Goal: Transaction & Acquisition: Subscribe to service/newsletter

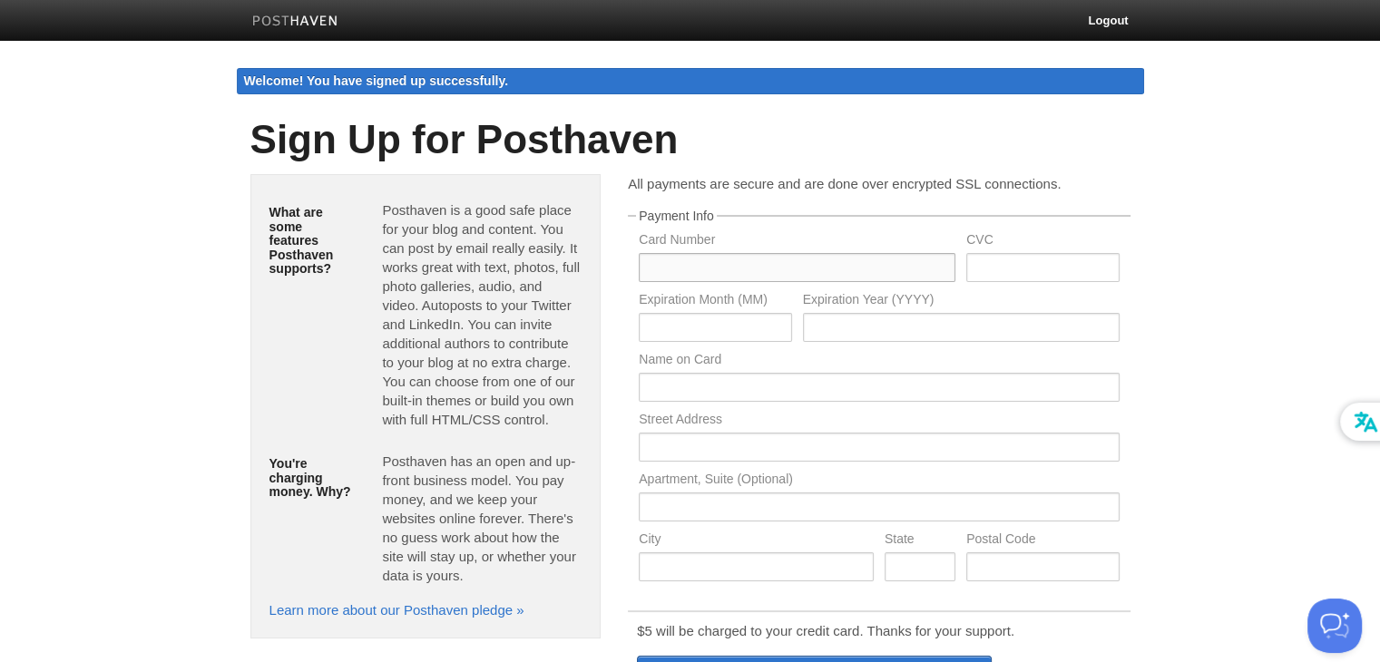
click at [784, 257] on input "text" at bounding box center [797, 267] width 317 height 29
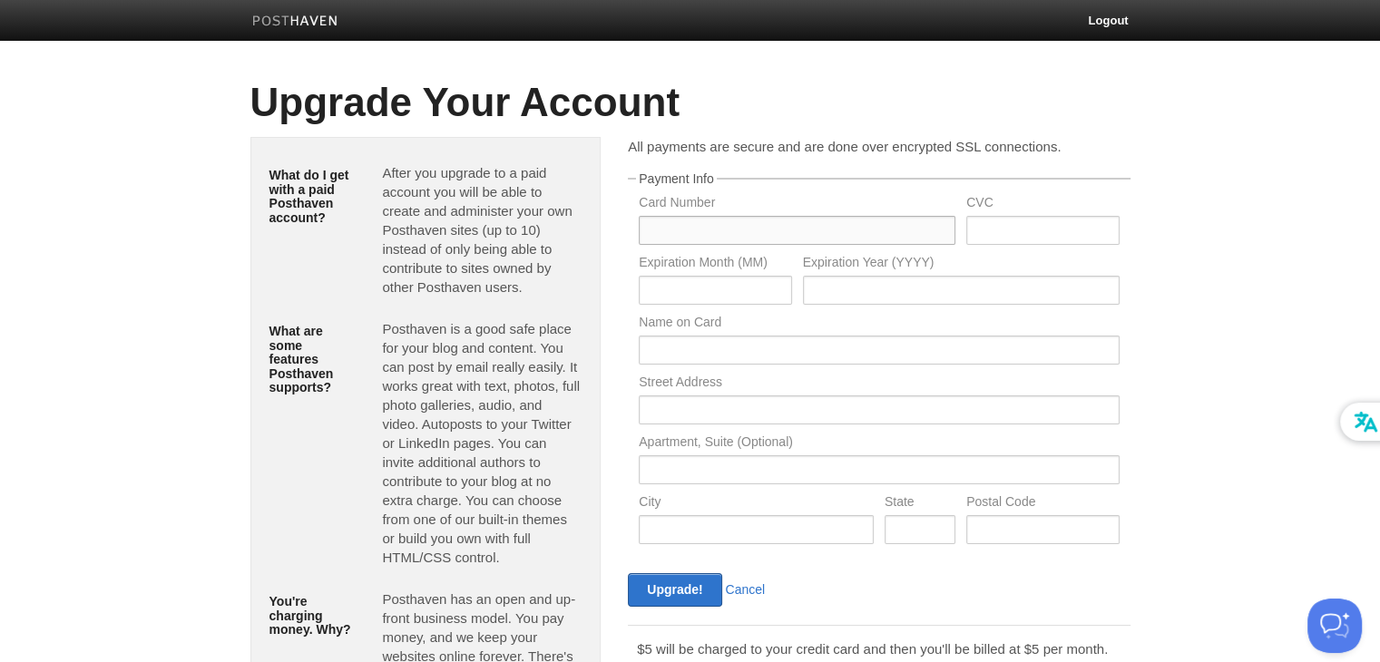
click at [695, 229] on input "text" at bounding box center [797, 230] width 317 height 29
click at [705, 242] on input "text" at bounding box center [797, 230] width 317 height 29
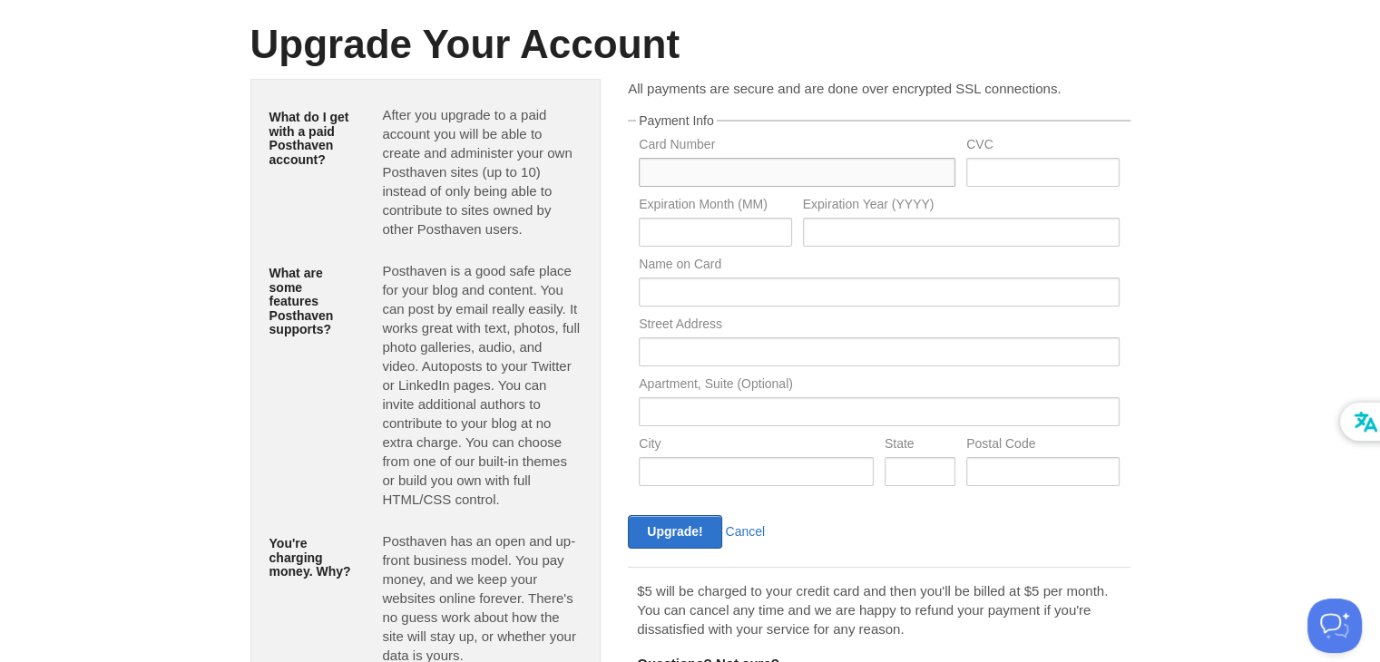
scroll to position [176, 0]
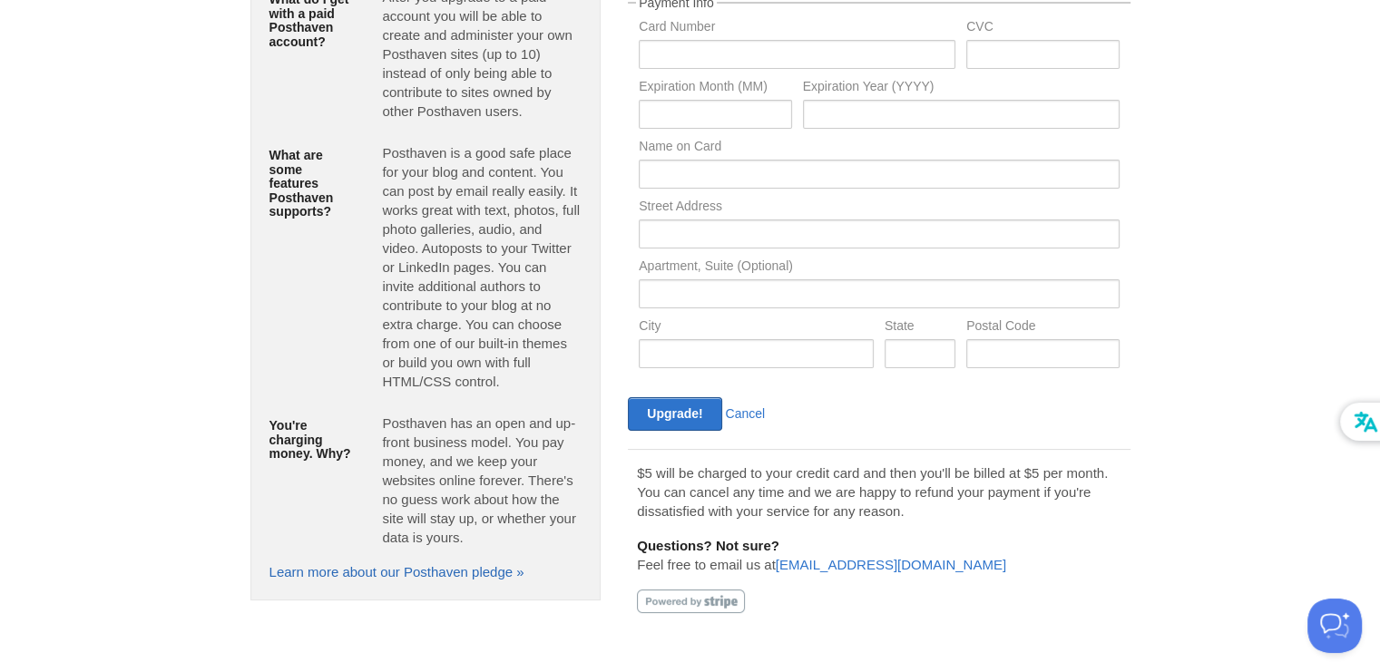
click at [415, 574] on link "Learn more about our Posthaven pledge »" at bounding box center [397, 571] width 255 height 15
